Goal: Communication & Community: Ask a question

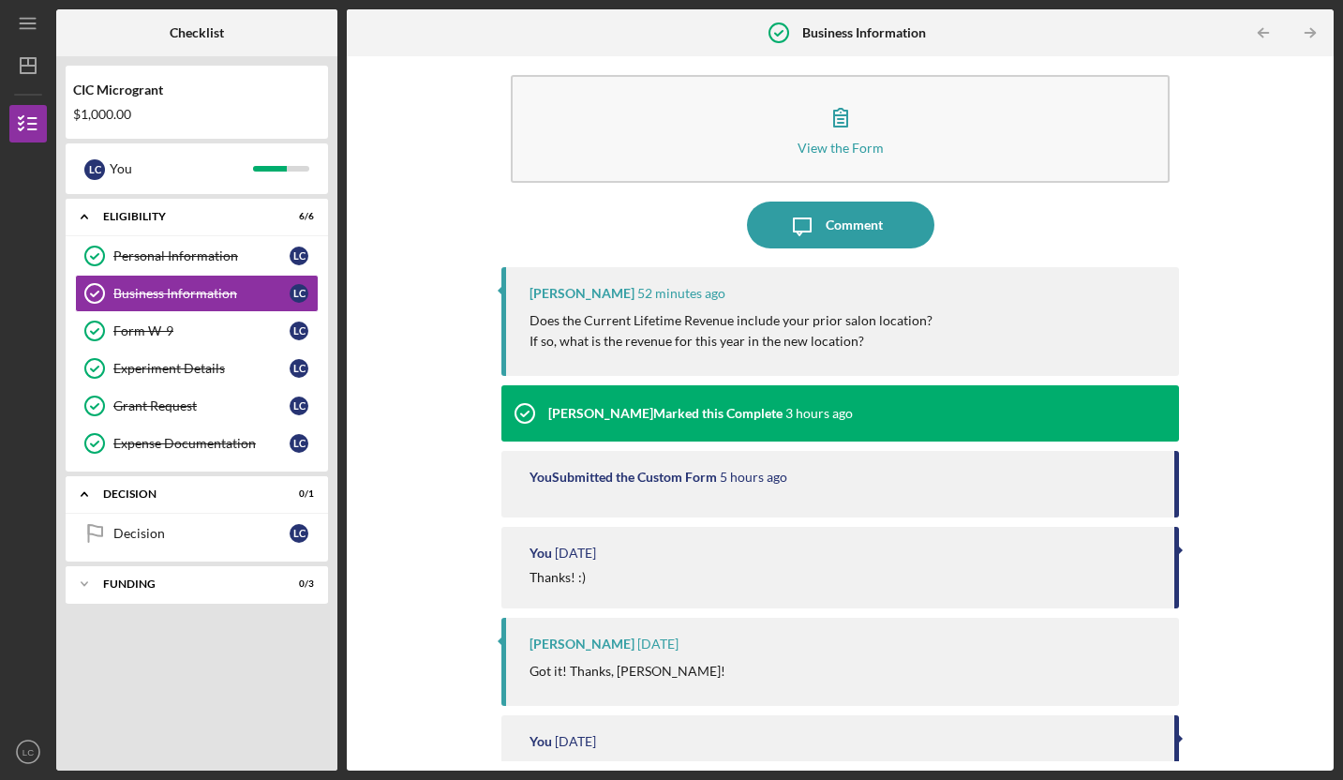
scroll to position [20, 0]
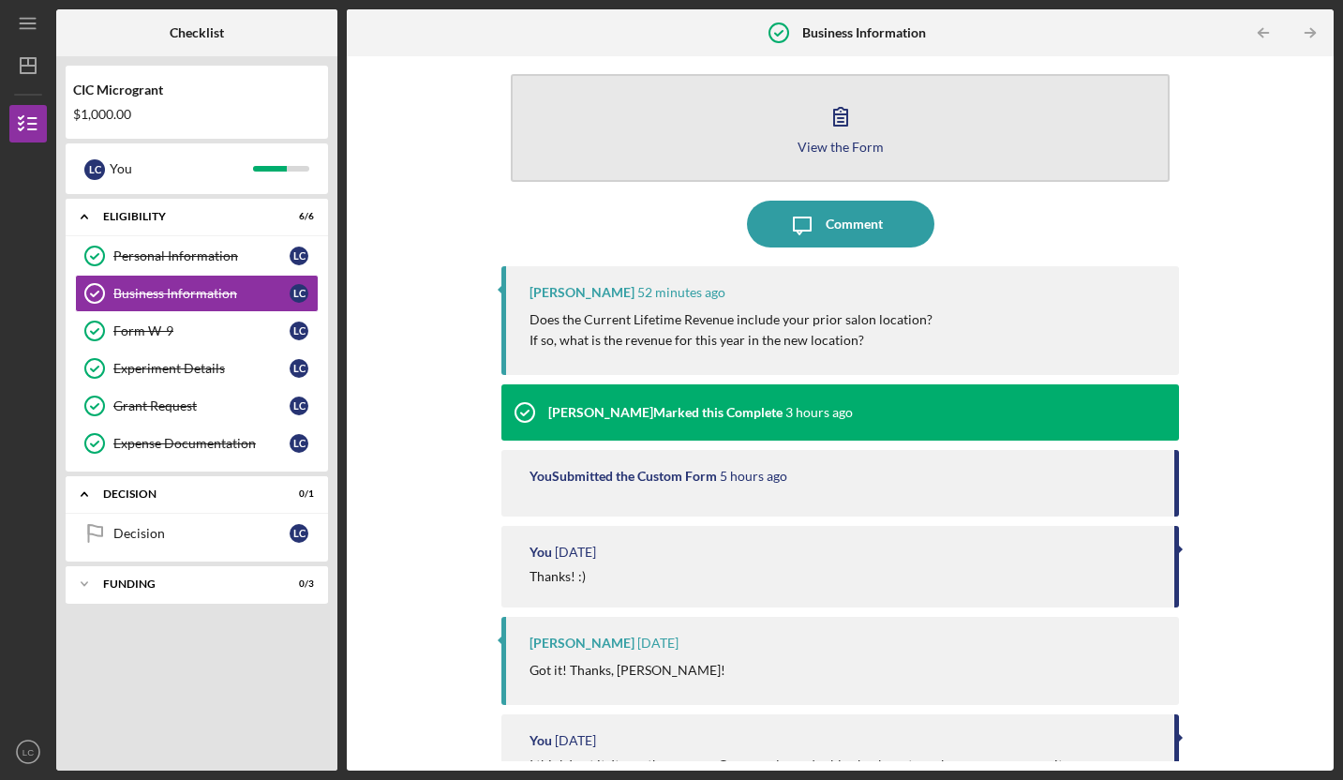
click at [826, 129] on icon "button" at bounding box center [840, 116] width 47 height 47
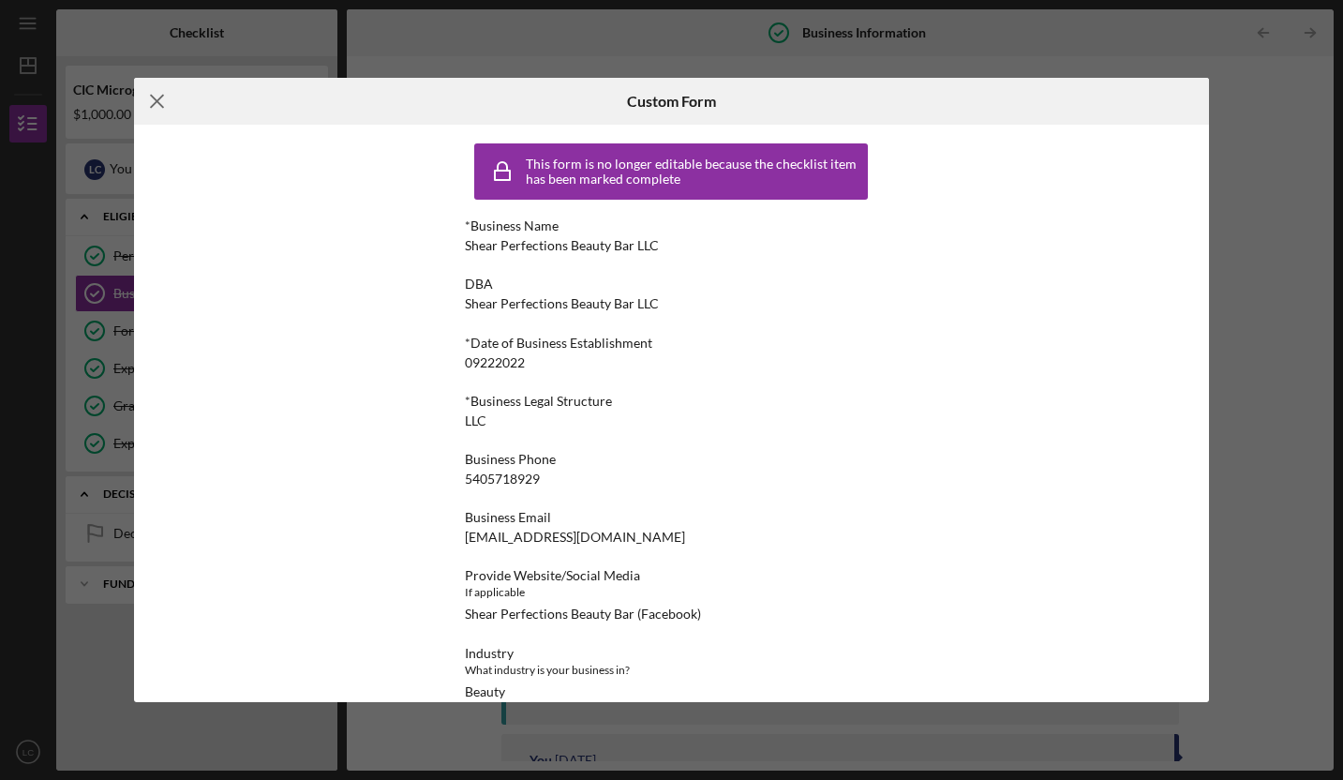
click at [155, 98] on line at bounding box center [157, 102] width 12 height 12
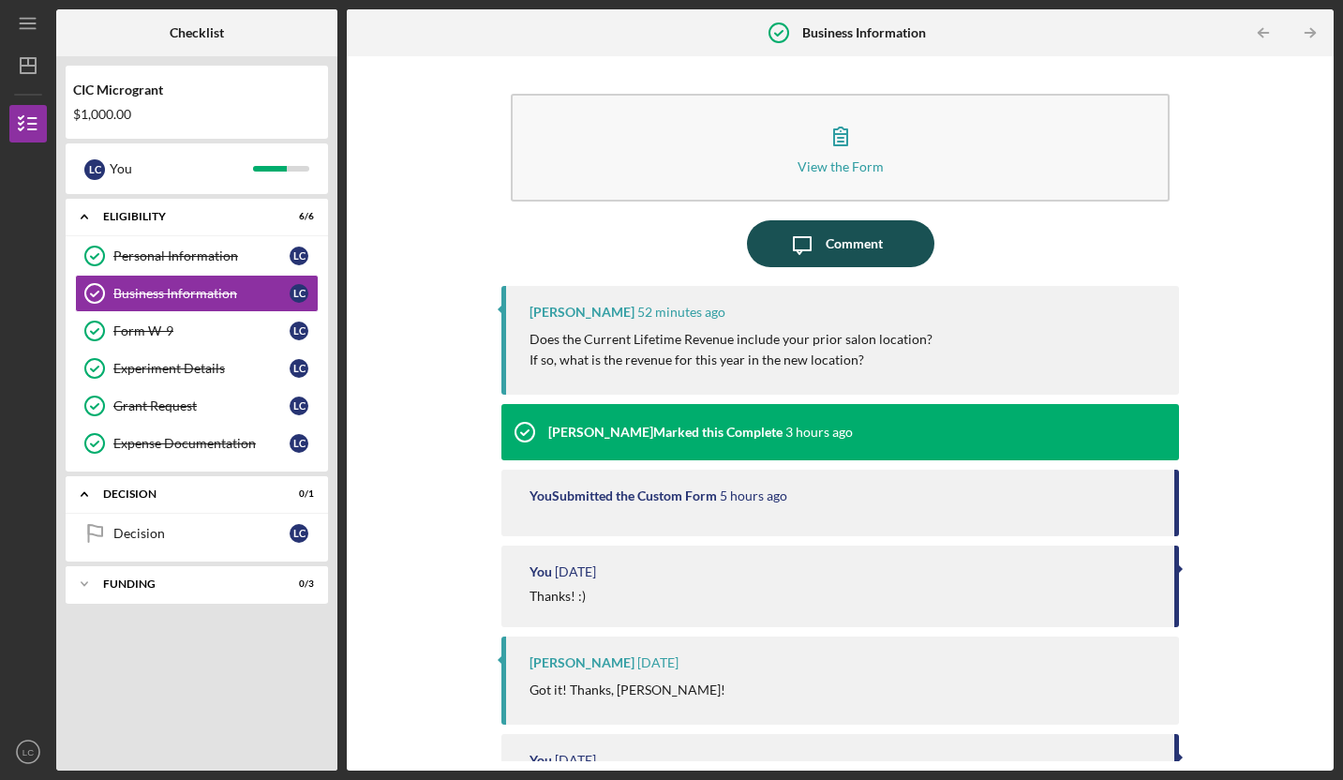
click at [760, 246] on button "Icon/Message Comment" at bounding box center [840, 243] width 187 height 47
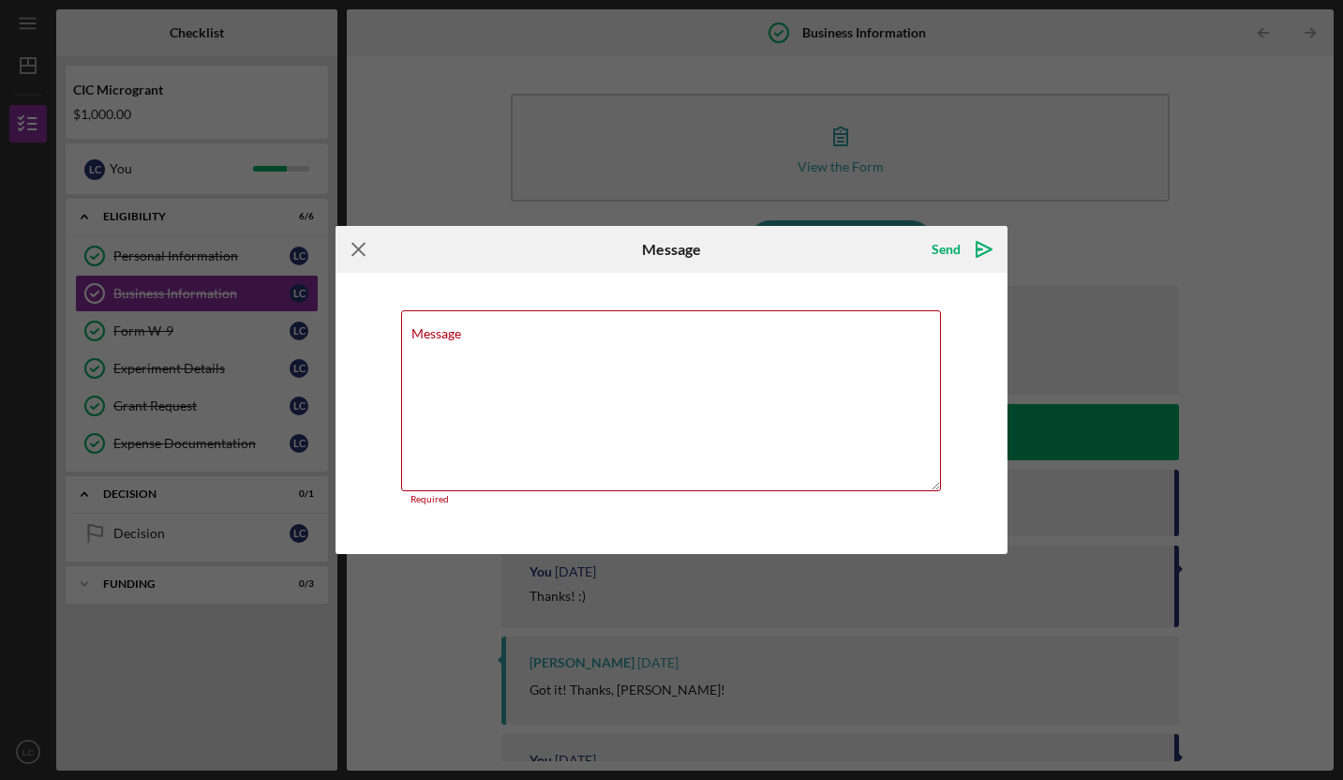
click at [362, 260] on icon "Icon/Menu Close" at bounding box center [358, 249] width 47 height 47
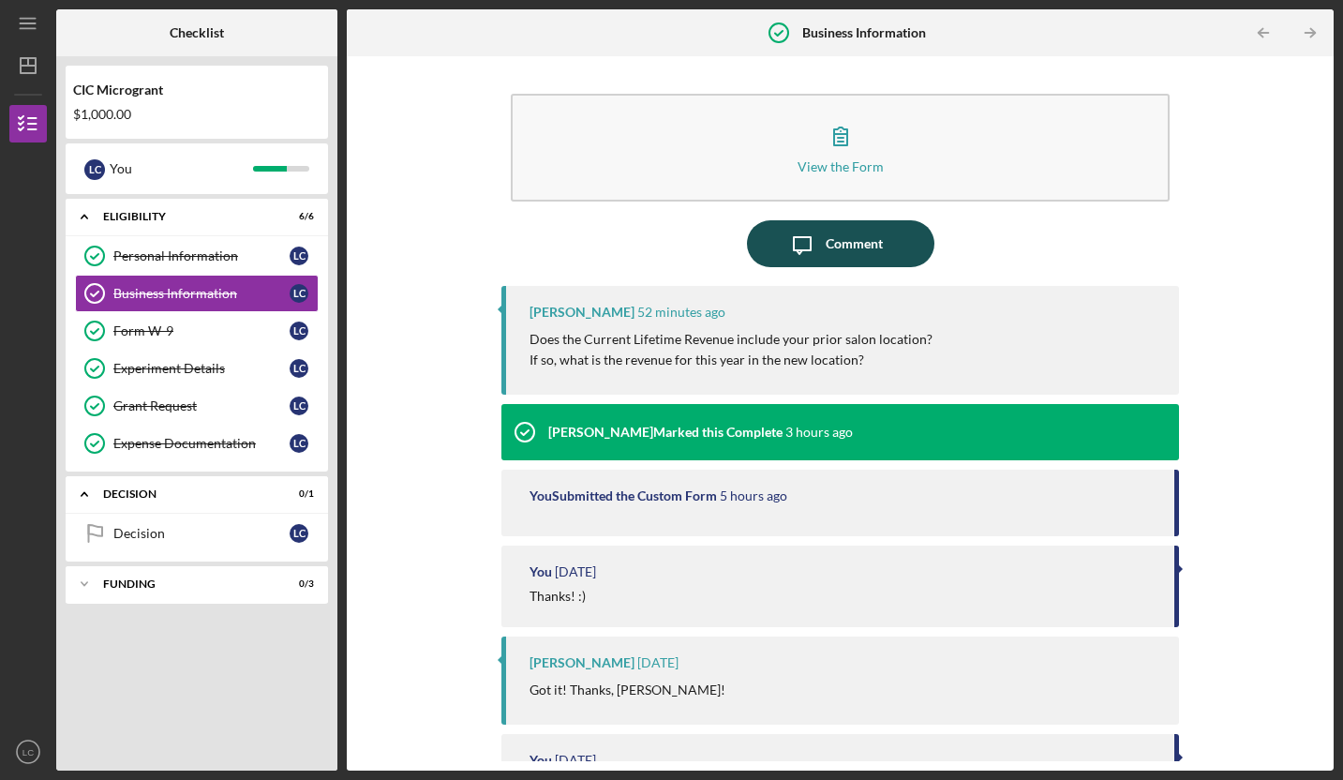
click at [811, 240] on icon "Icon/Message" at bounding box center [802, 243] width 47 height 47
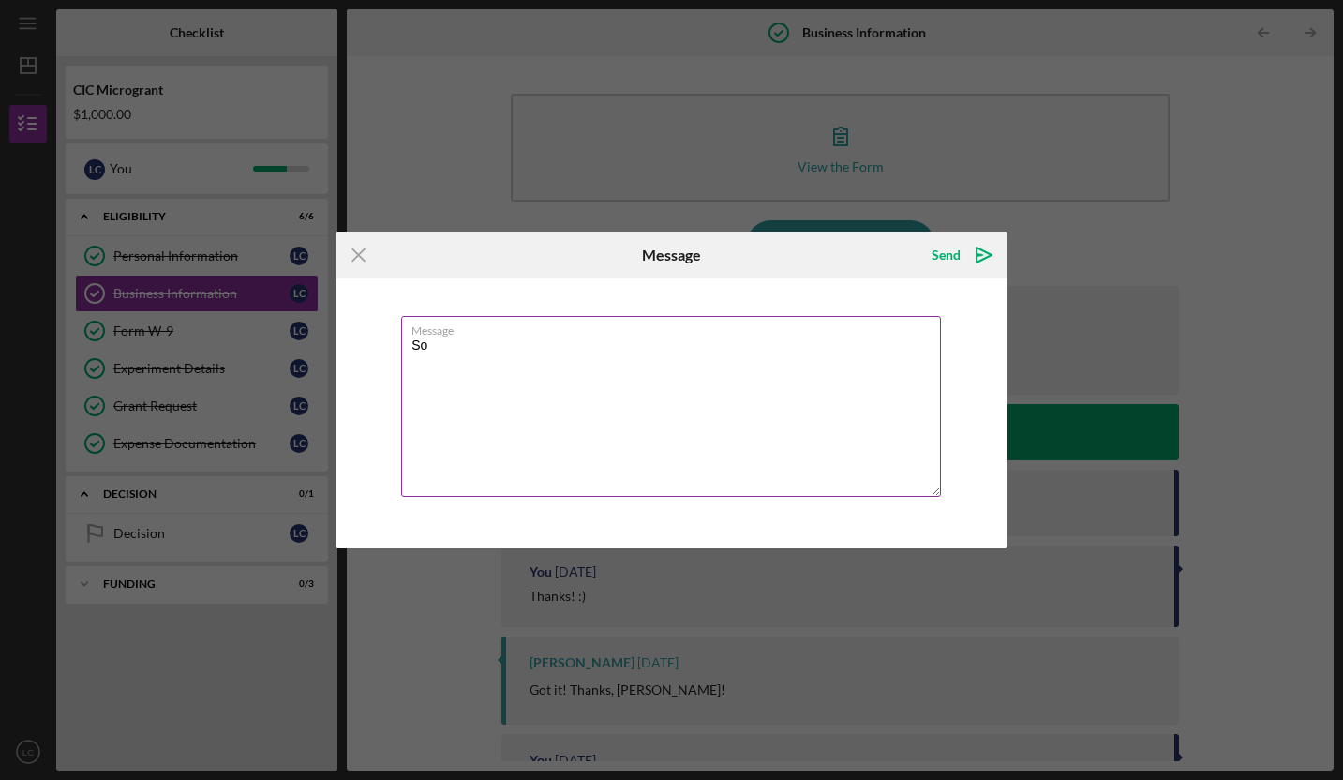
type textarea "S"
click at [608, 350] on textarea "I moved from the brick and [GEOGRAPHIC_DATA] location in May of this year." at bounding box center [671, 406] width 540 height 181
click at [781, 350] on textarea "I moved from the brick and mortar location in May of this year." at bounding box center [671, 406] width 540 height 181
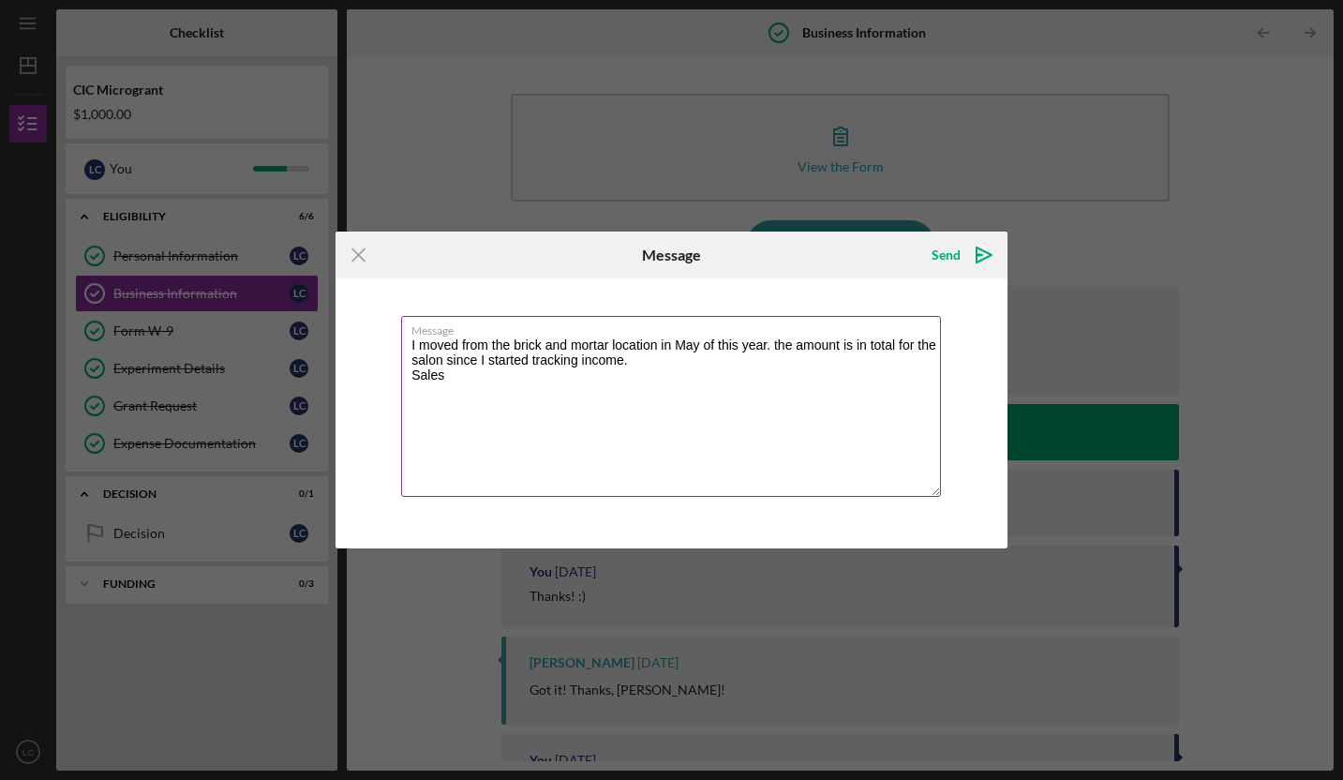
type textarea "I moved from the brick and mortar location in May of this year. the amount is i…"
